Goal: Task Accomplishment & Management: Complete application form

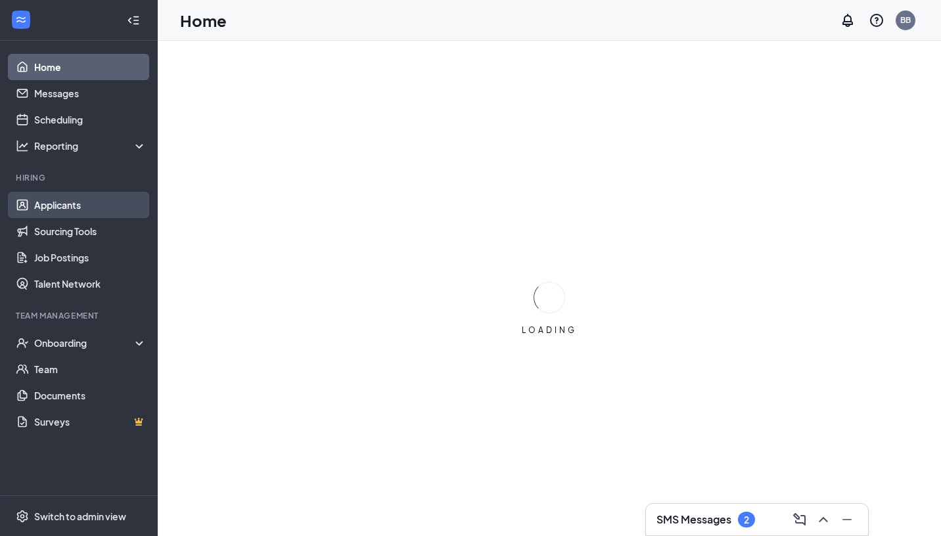
click at [50, 208] on link "Applicants" at bounding box center [90, 205] width 112 height 26
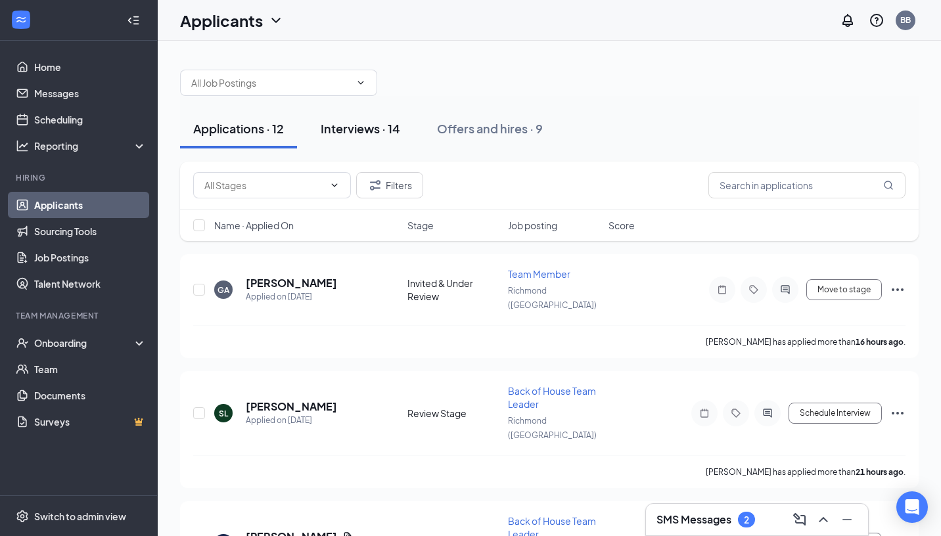
click at [372, 131] on div "Interviews · 14" at bounding box center [360, 128] width 79 height 16
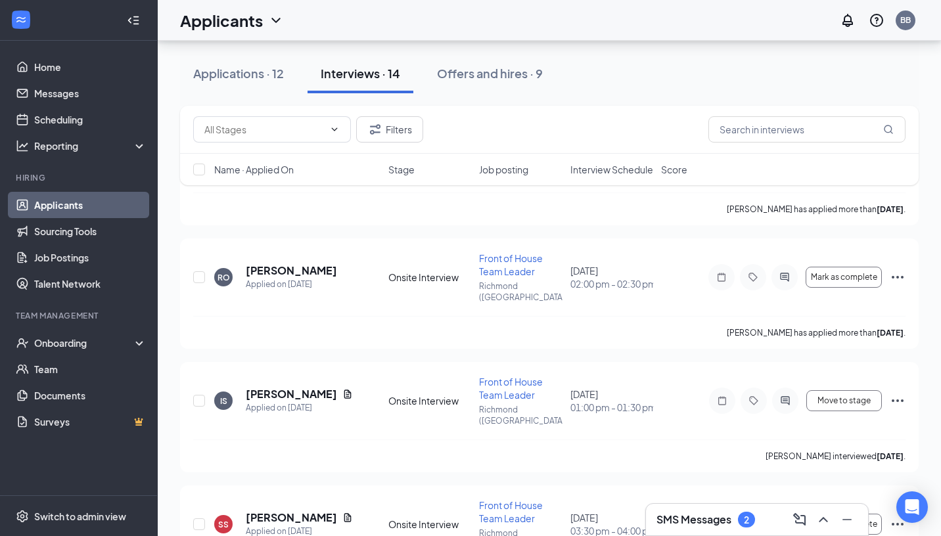
scroll to position [1293, 0]
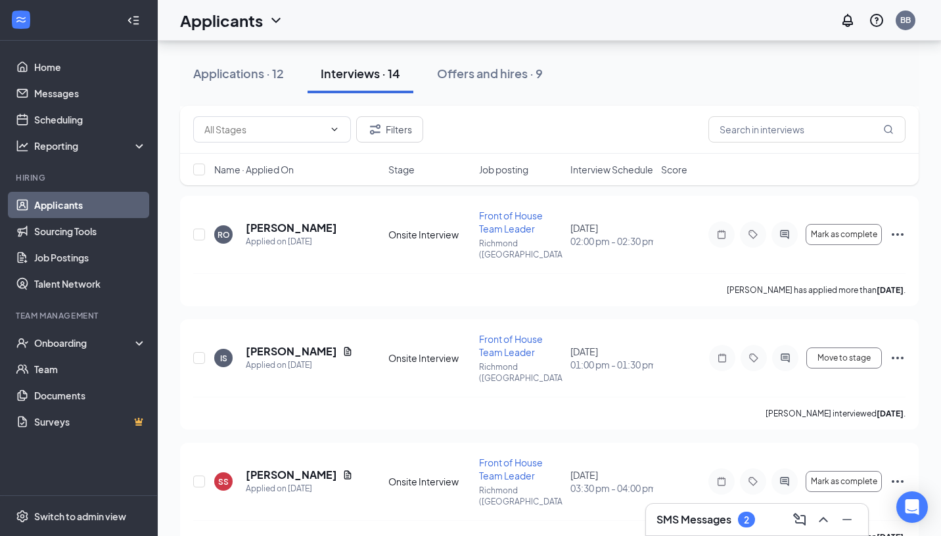
checkbox input "true"
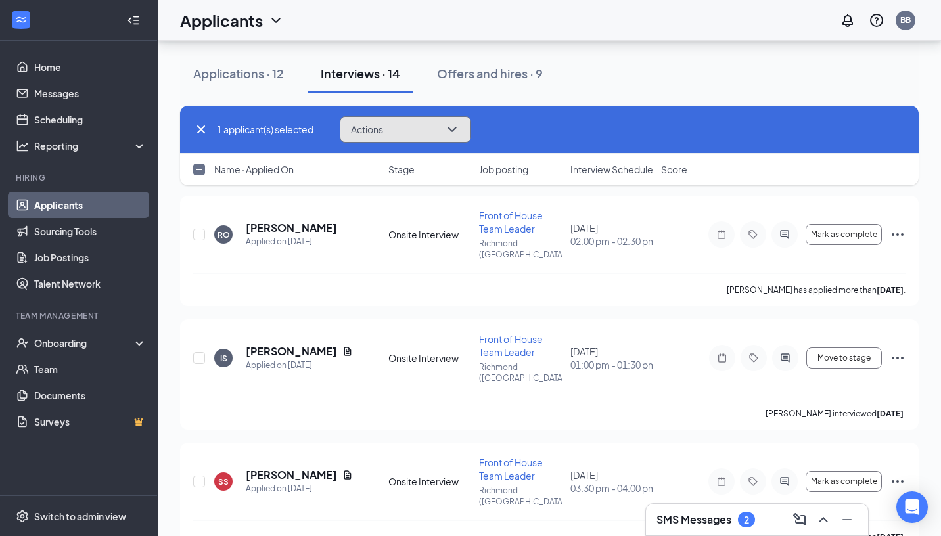
click at [426, 134] on button "Actions" at bounding box center [405, 129] width 131 height 26
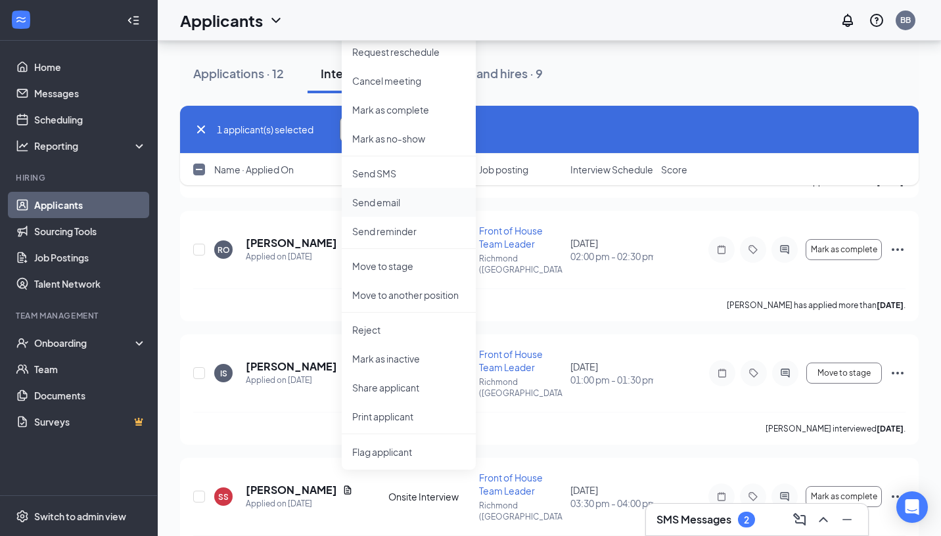
scroll to position [1284, 0]
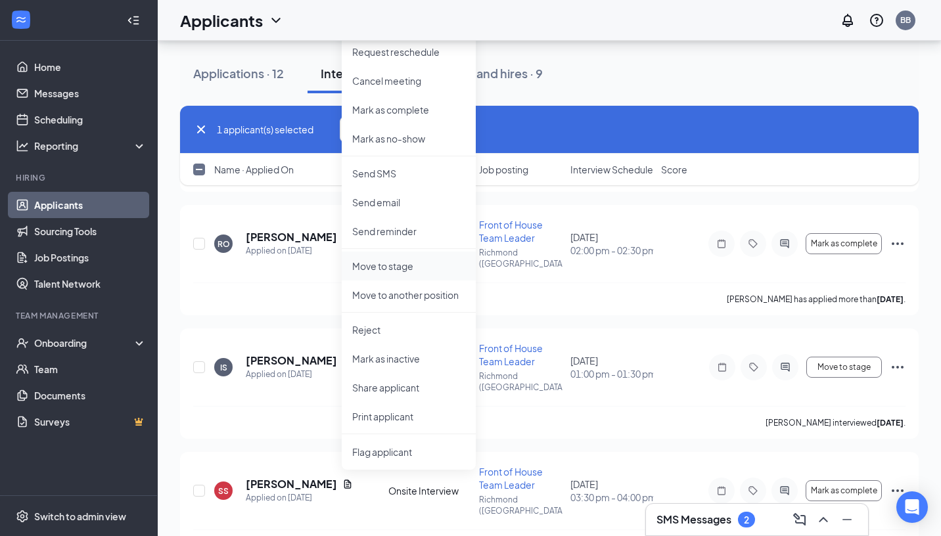
click at [402, 265] on p "Move to stage" at bounding box center [408, 265] width 113 height 13
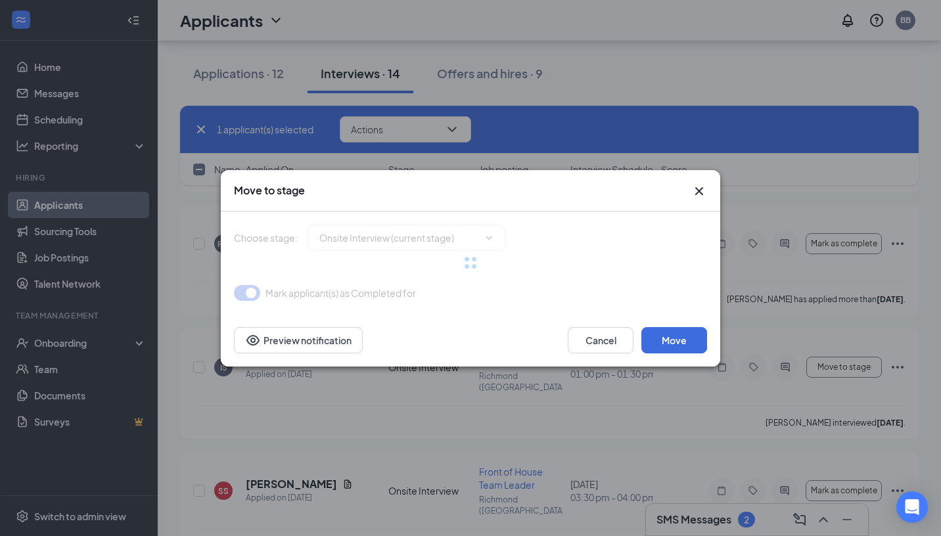
type input "Hiring Complete (final stage)"
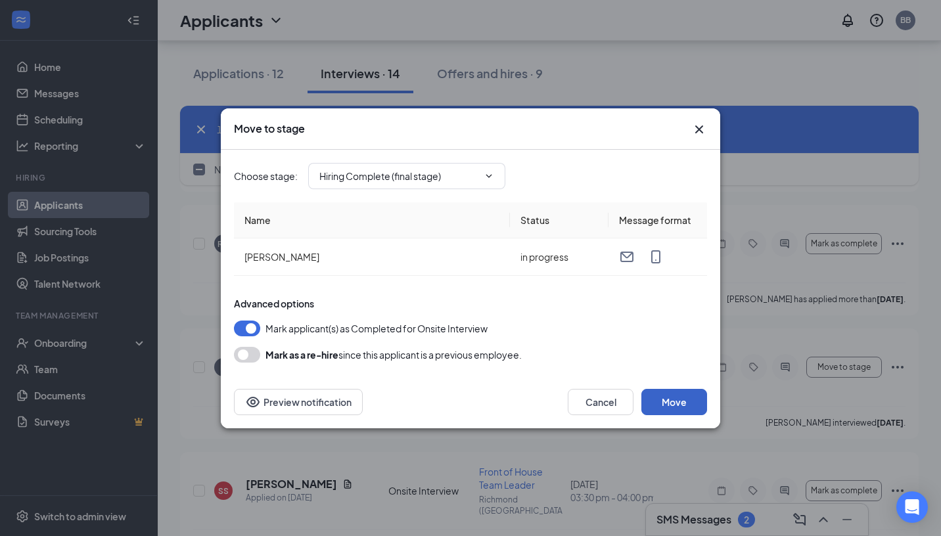
click at [665, 399] on button "Move" at bounding box center [674, 402] width 66 height 26
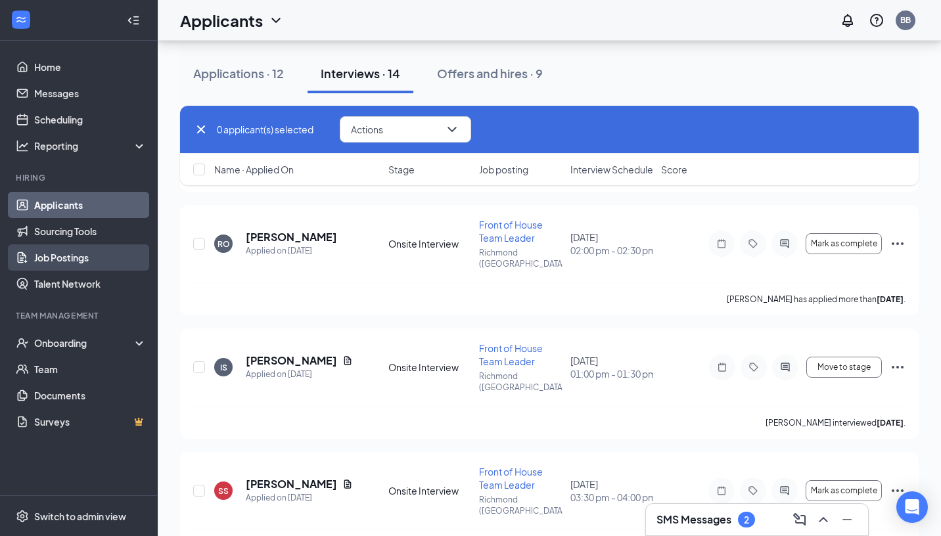
scroll to position [1181, 0]
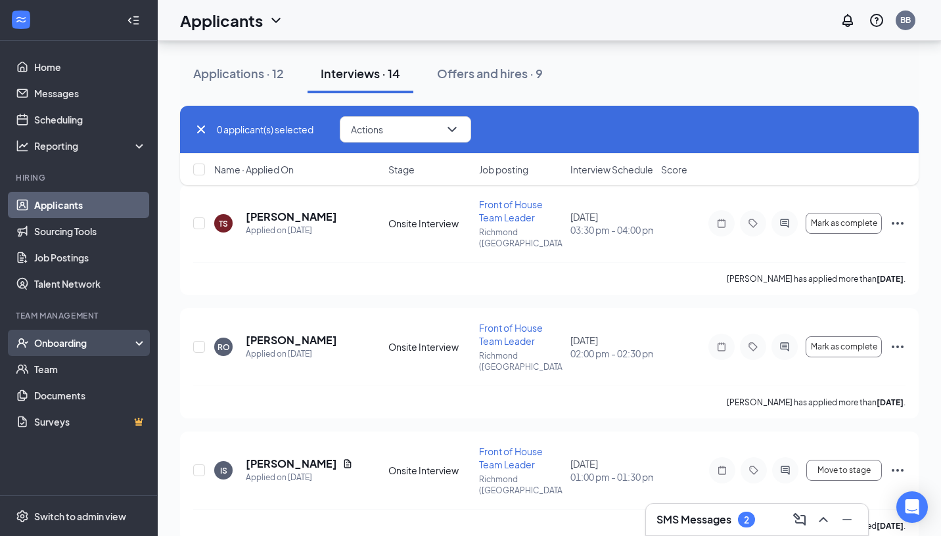
click at [69, 343] on div "Onboarding" at bounding box center [84, 342] width 101 height 13
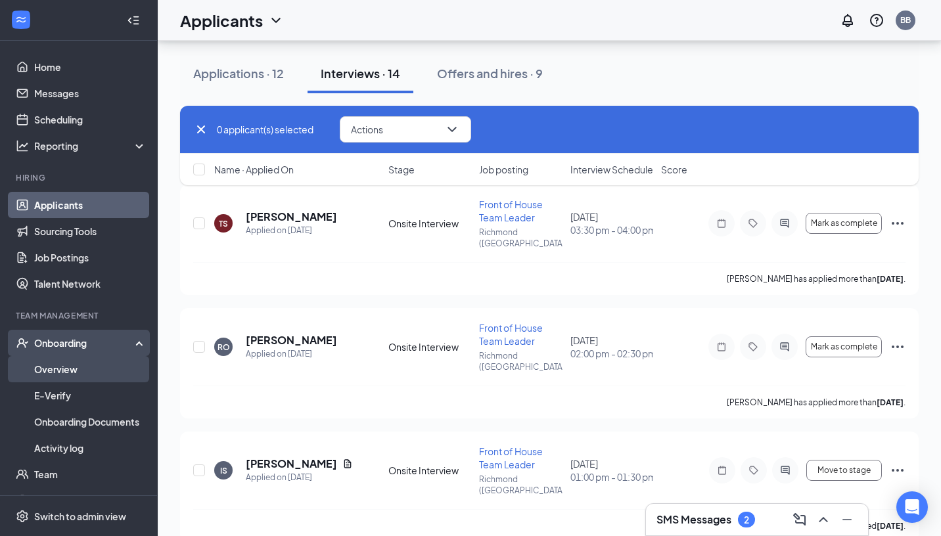
click at [66, 370] on link "Overview" at bounding box center [90, 369] width 112 height 26
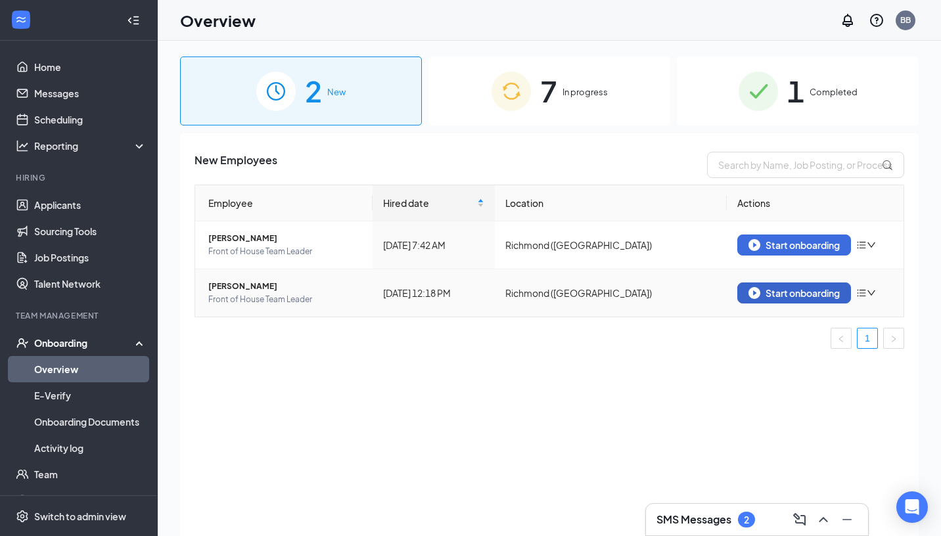
click at [795, 291] on div "Start onboarding" at bounding box center [793, 293] width 91 height 12
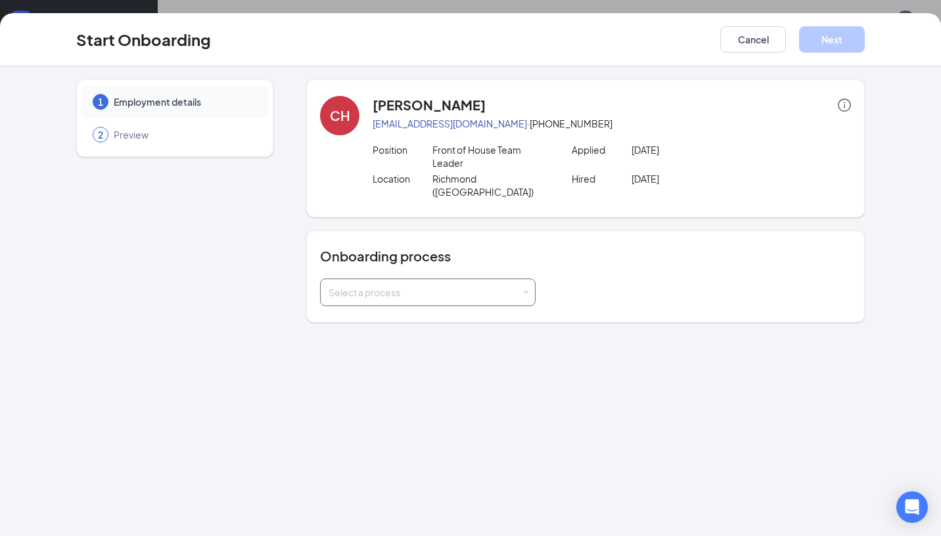
click at [427, 286] on div "Select a process" at bounding box center [424, 292] width 192 height 13
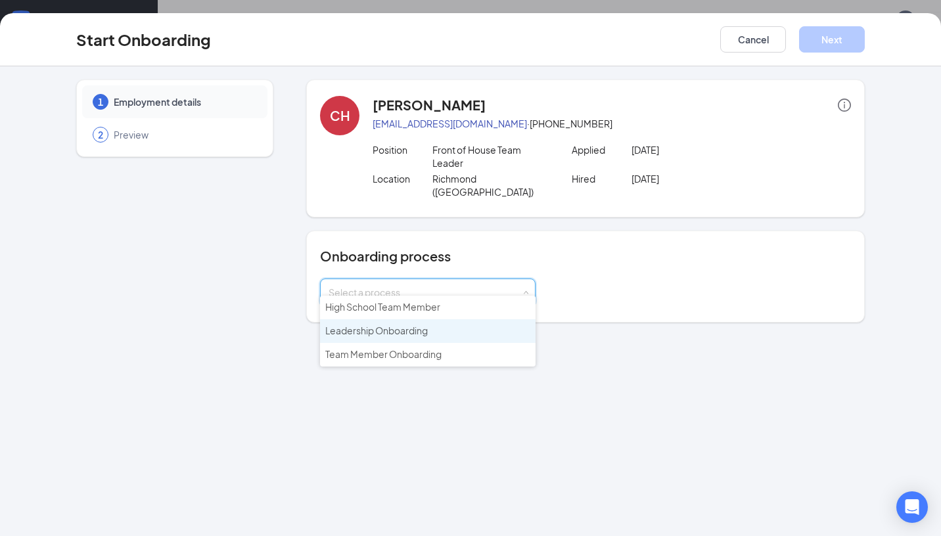
click at [412, 332] on span "Leadership Onboarding" at bounding box center [376, 330] width 102 height 12
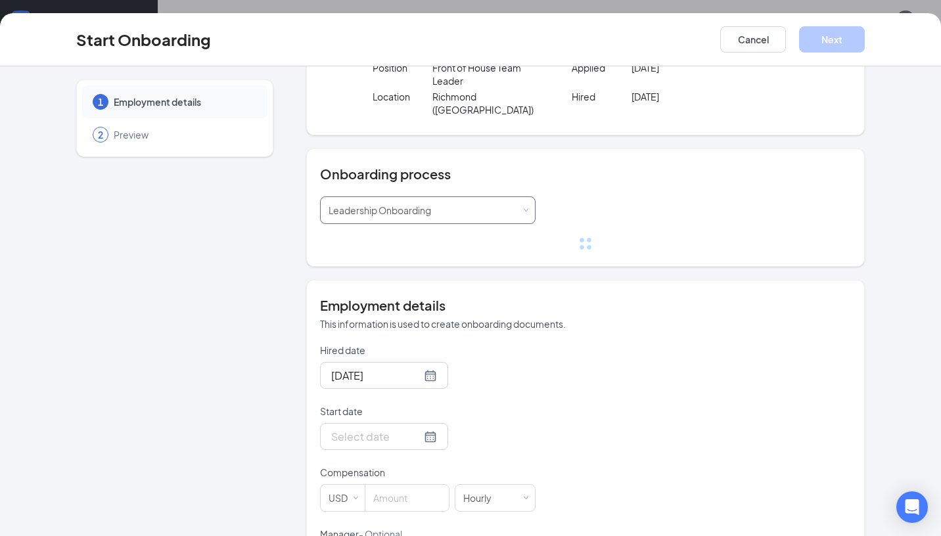
scroll to position [84, 0]
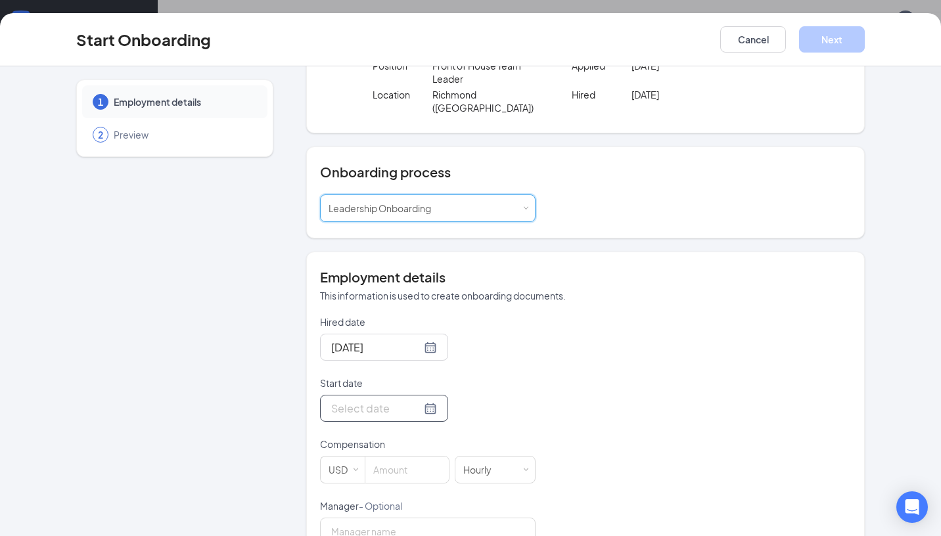
click at [413, 400] on div at bounding box center [384, 408] width 106 height 16
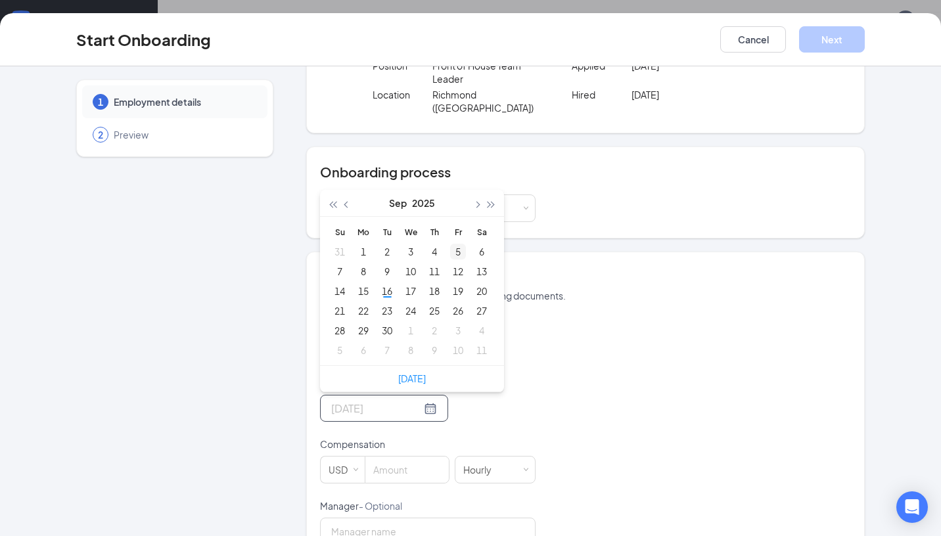
type input "[DATE]"
click at [475, 195] on button "button" at bounding box center [476, 203] width 14 height 26
type input "[DATE]"
click at [415, 283] on div "15" at bounding box center [411, 291] width 16 height 16
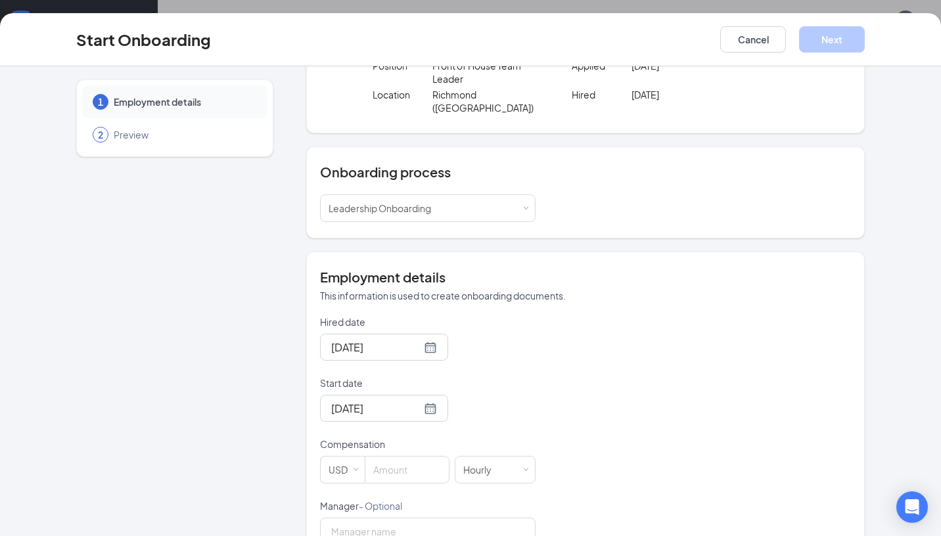
click at [572, 390] on div "Hired date [DATE] Start date [DATE] [DATE] Su Mo Tu We Th Fr Sa 28 29 30 1 2 3 …" at bounding box center [585, 430] width 531 height 230
click at [407, 456] on input at bounding box center [406, 469] width 83 height 26
type input "17"
click at [603, 387] on div "Hired date [DATE] Start date [DATE] [DATE] Su Mo Tu We Th Fr Sa 28 29 30 1 2 3 …" at bounding box center [585, 430] width 531 height 230
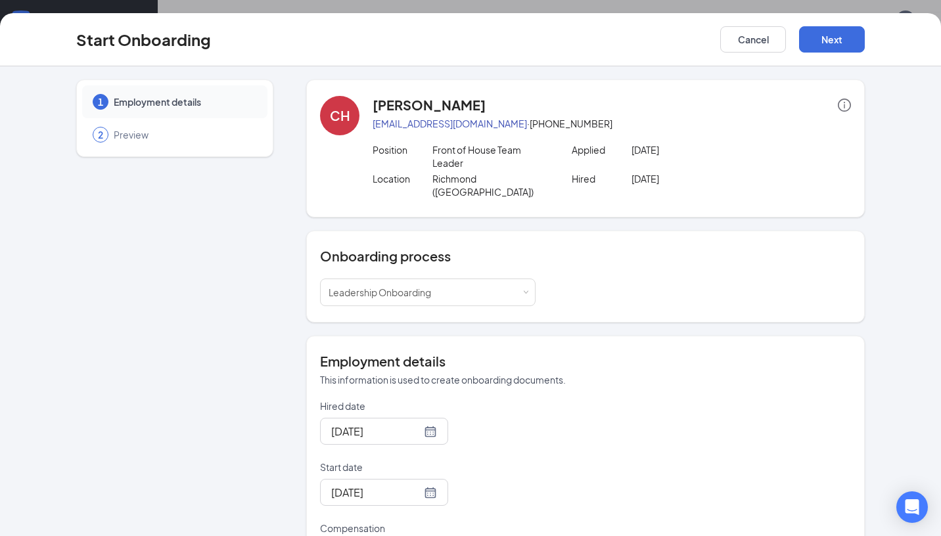
scroll to position [110, 0]
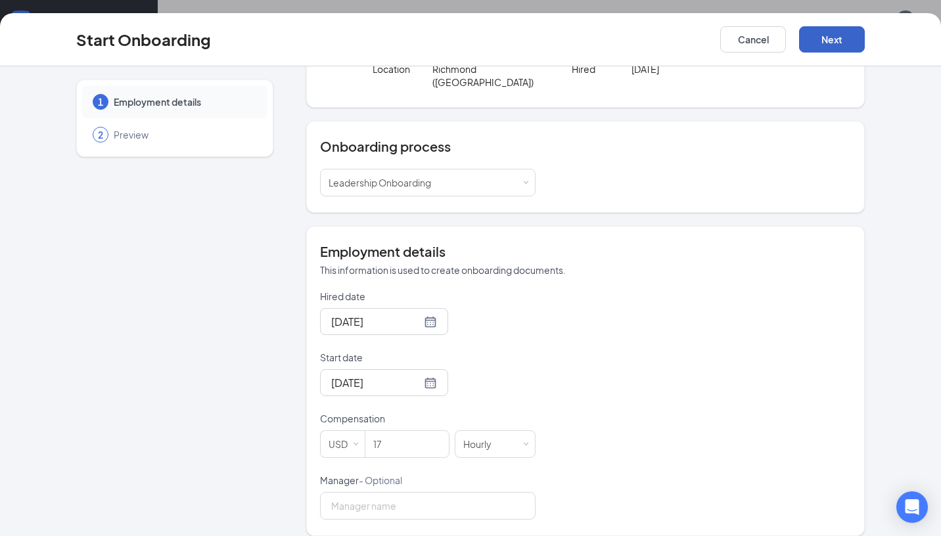
click at [828, 43] on button "Next" at bounding box center [832, 39] width 66 height 26
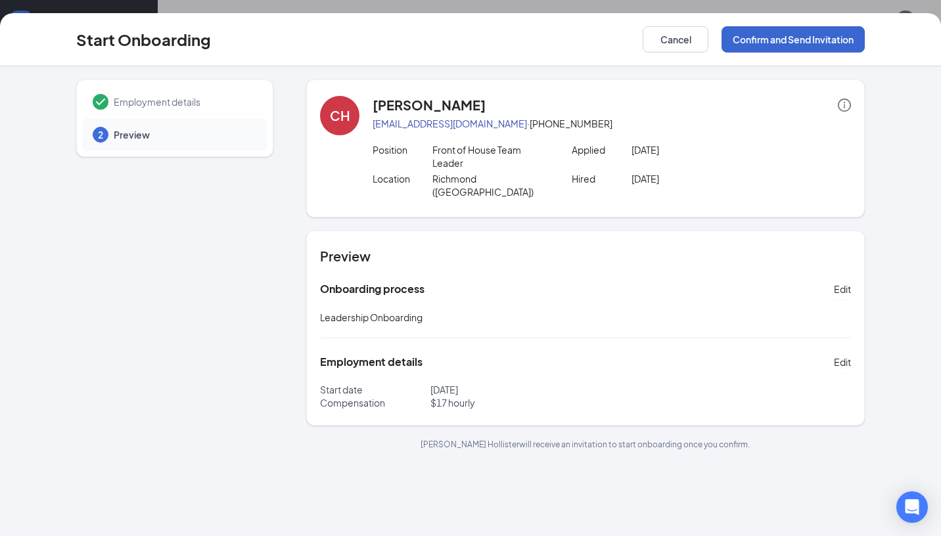
scroll to position [0, 0]
click at [831, 39] on button "Confirm and Send Invitation" at bounding box center [792, 39] width 143 height 26
